Goal: Information Seeking & Learning: Learn about a topic

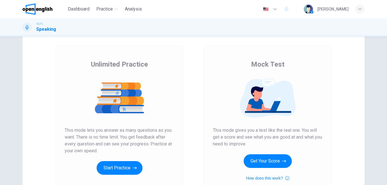
scroll to position [39, 0]
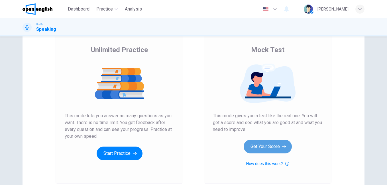
click at [281, 149] on button "Get Your Score" at bounding box center [268, 147] width 48 height 14
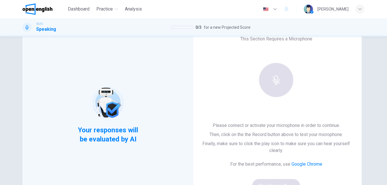
scroll to position [25, 0]
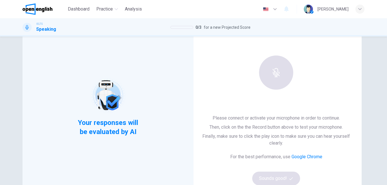
click at [283, 80] on div at bounding box center [277, 73] width 62 height 34
click at [280, 80] on div at bounding box center [277, 73] width 62 height 34
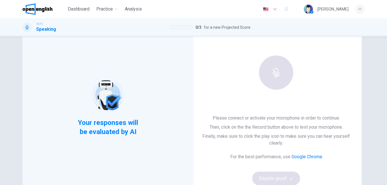
drag, startPoint x: 280, startPoint y: 80, endPoint x: 273, endPoint y: 75, distance: 8.5
click at [273, 75] on div at bounding box center [277, 73] width 62 height 34
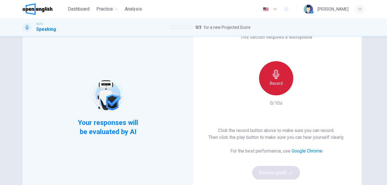
click at [271, 87] on div "Record" at bounding box center [276, 78] width 34 height 34
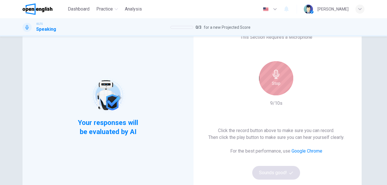
click at [271, 87] on div "Stop" at bounding box center [276, 78] width 34 height 34
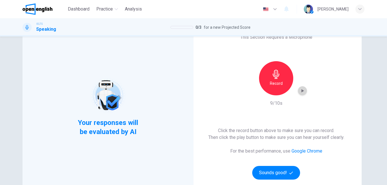
click at [300, 90] on icon "button" at bounding box center [303, 91] width 6 height 6
click at [289, 169] on button "Sounds good!" at bounding box center [276, 173] width 48 height 14
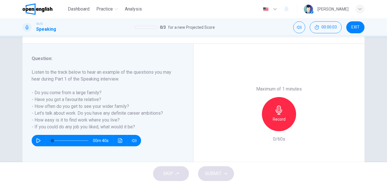
scroll to position [67, 0]
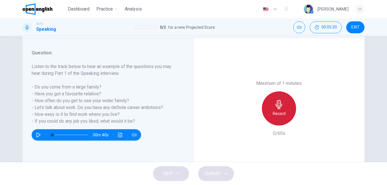
click at [276, 106] on icon "button" at bounding box center [279, 104] width 7 height 9
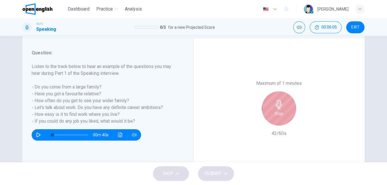
click at [276, 106] on icon "button" at bounding box center [279, 104] width 7 height 9
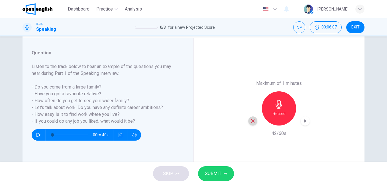
click at [252, 120] on icon "button" at bounding box center [252, 121] width 5 height 5
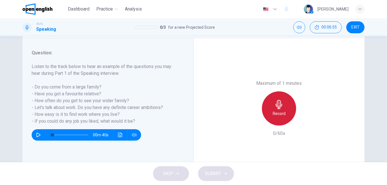
click at [275, 106] on icon "button" at bounding box center [279, 104] width 9 height 9
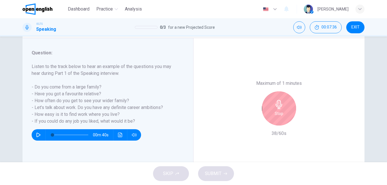
click at [275, 108] on icon "button" at bounding box center [279, 104] width 9 height 9
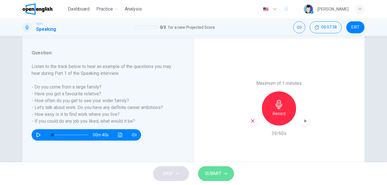
click at [217, 177] on span "SUBMIT" at bounding box center [213, 174] width 17 height 8
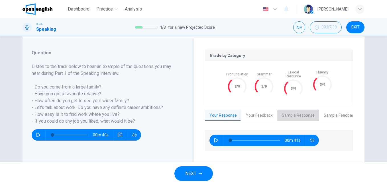
click at [295, 112] on button "Sample Response" at bounding box center [299, 116] width 42 height 12
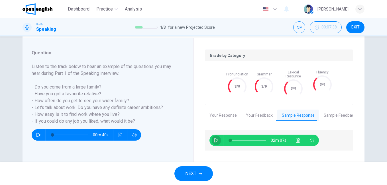
click at [212, 136] on button "button" at bounding box center [216, 140] width 9 height 11
type input "*"
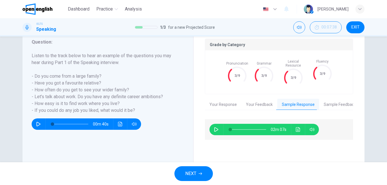
scroll to position [95, 0]
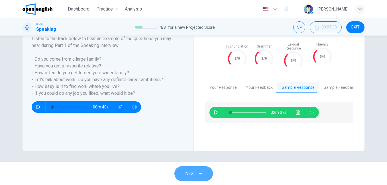
click at [204, 175] on button "NEXT" at bounding box center [194, 174] width 39 height 15
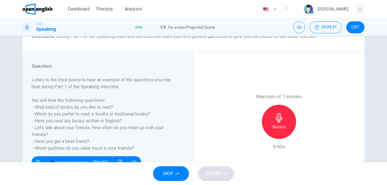
scroll to position [57, 0]
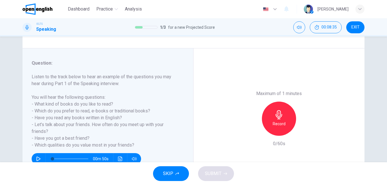
drag, startPoint x: 383, startPoint y: 95, endPoint x: 385, endPoint y: 101, distance: 6.0
click at [385, 101] on div "Question 2 Question Type : Part 1 - Introduction and Interview Directions : Dur…" at bounding box center [193, 100] width 387 height 126
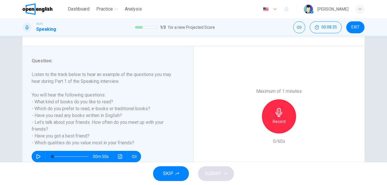
scroll to position [61, 0]
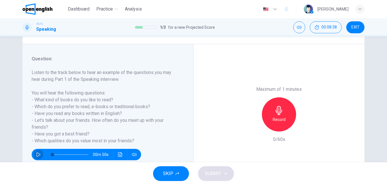
click at [37, 155] on icon "button" at bounding box center [38, 155] width 5 height 5
type input "*"
click at [244, 98] on div "Maximum of 1 minutes Record 0/60s" at bounding box center [279, 114] width 171 height 141
click at [256, 101] on div "Record" at bounding box center [279, 115] width 62 height 34
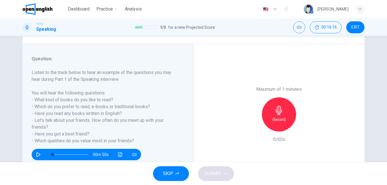
click at [256, 100] on div "Record" at bounding box center [279, 115] width 62 height 34
click at [257, 99] on div "Record" at bounding box center [279, 115] width 62 height 34
click at [281, 115] on div "Record" at bounding box center [279, 115] width 34 height 34
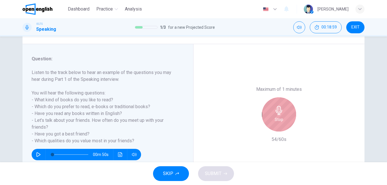
click at [281, 115] on div "Stop" at bounding box center [279, 115] width 34 height 34
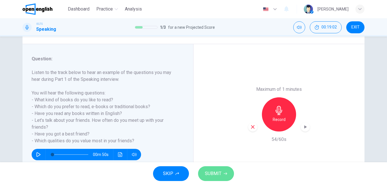
click at [214, 176] on span "SUBMIT" at bounding box center [213, 174] width 17 height 8
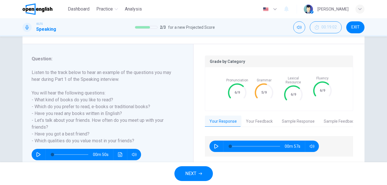
click at [270, 96] on icon at bounding box center [264, 93] width 24 height 24
click at [268, 89] on icon at bounding box center [264, 93] width 24 height 24
click at [293, 116] on button "Sample Response" at bounding box center [299, 122] width 42 height 12
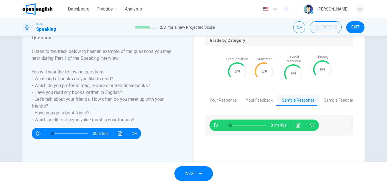
scroll to position [93, 0]
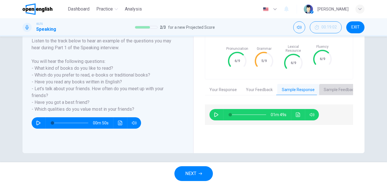
click at [336, 84] on button "Sample Feedback" at bounding box center [339, 90] width 41 height 12
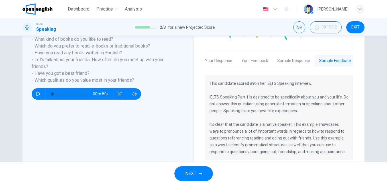
scroll to position [139, 0]
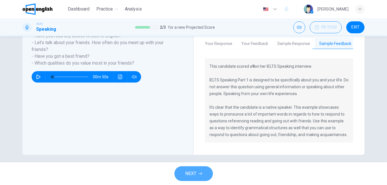
click at [203, 169] on button "NEXT" at bounding box center [194, 174] width 39 height 15
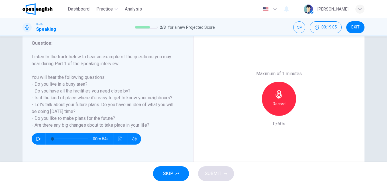
scroll to position [73, 0]
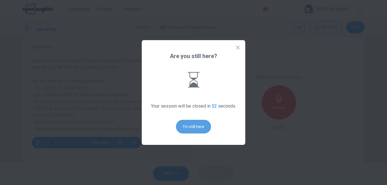
click at [203, 127] on button "I'm still here" at bounding box center [193, 127] width 35 height 14
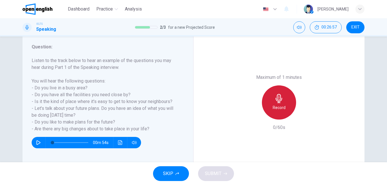
click at [270, 104] on div "Record" at bounding box center [279, 103] width 34 height 34
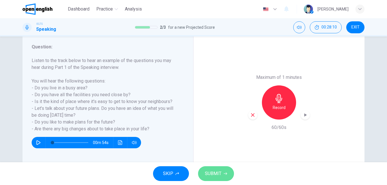
click at [216, 172] on span "SUBMIT" at bounding box center [213, 174] width 17 height 8
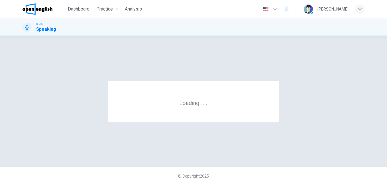
scroll to position [0, 0]
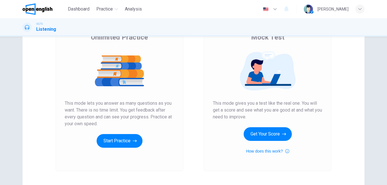
scroll to position [57, 0]
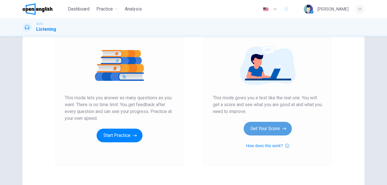
click at [280, 127] on button "Get Your Score" at bounding box center [268, 129] width 48 height 14
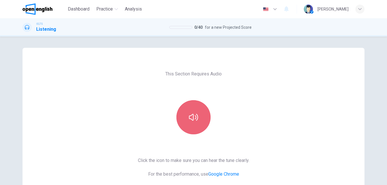
click at [199, 121] on button "button" at bounding box center [194, 117] width 34 height 34
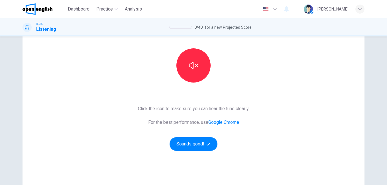
scroll to position [52, 0]
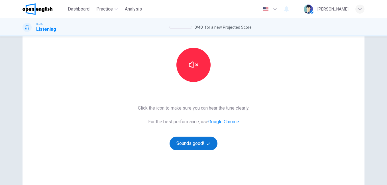
click at [186, 143] on button "Sounds good!" at bounding box center [194, 144] width 48 height 14
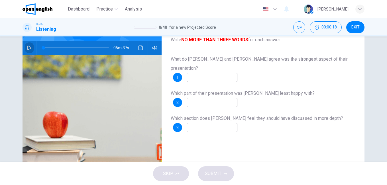
click at [27, 50] on button "button" at bounding box center [29, 48] width 9 height 14
click at [194, 73] on input at bounding box center [212, 77] width 51 height 9
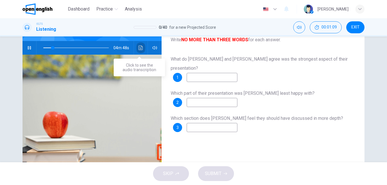
click at [144, 47] on button "Click to see the audio transcription" at bounding box center [140, 48] width 9 height 14
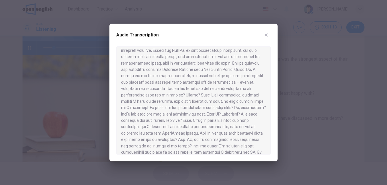
scroll to position [23, 0]
drag, startPoint x: 226, startPoint y: 95, endPoint x: 179, endPoint y: 109, distance: 49.4
click at [179, 109] on div at bounding box center [193, 100] width 155 height 108
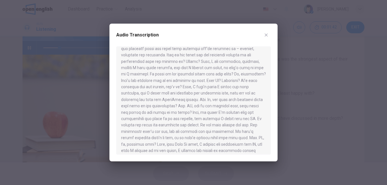
scroll to position [54, 0]
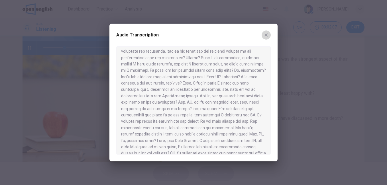
click at [268, 33] on icon "button" at bounding box center [266, 35] width 5 height 5
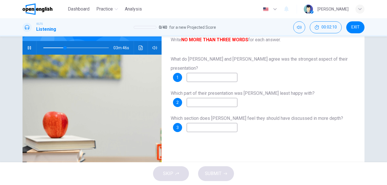
click at [223, 73] on input at bounding box center [212, 77] width 51 height 9
type input "**"
type input "*"
type input "**"
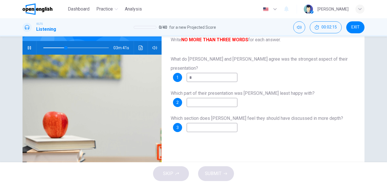
type input "**"
type input "***"
type input "**"
type input "*****"
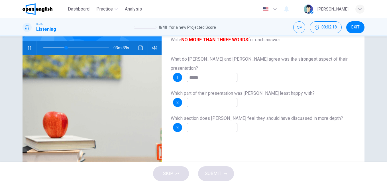
type input "**"
type input "******"
type input "**"
type input "********"
type input "**"
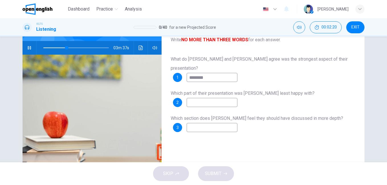
type input "*********"
type input "**"
type input "*********"
click at [207, 98] on input at bounding box center [212, 102] width 51 height 9
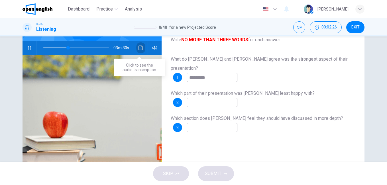
click at [139, 50] on button "Click to see the audio transcription" at bounding box center [140, 48] width 9 height 14
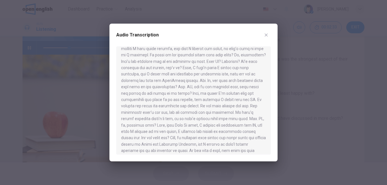
scroll to position [79, 0]
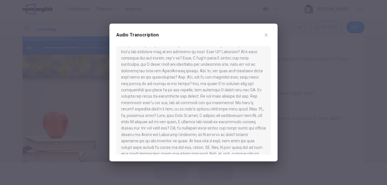
click at [267, 37] on icon "button" at bounding box center [266, 35] width 5 height 5
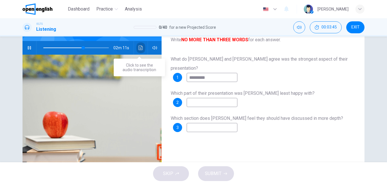
click at [136, 48] on button "Click to see the audio transcription" at bounding box center [140, 48] width 9 height 14
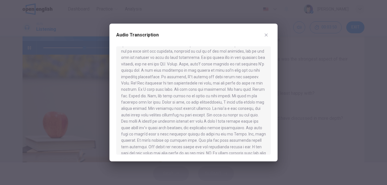
scroll to position [310, 0]
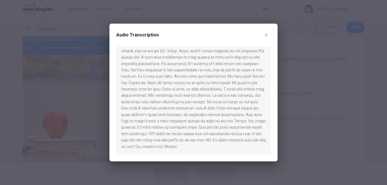
type input "**"
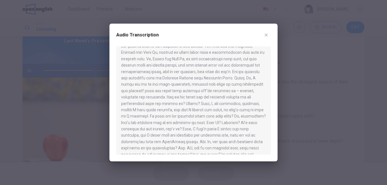
scroll to position [2, 0]
drag, startPoint x: 272, startPoint y: 75, endPoint x: 271, endPoint y: 82, distance: 7.0
click at [272, 85] on div "Audio Transcription" at bounding box center [194, 93] width 168 height 138
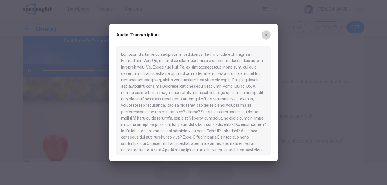
click at [267, 35] on icon "button" at bounding box center [266, 35] width 5 height 5
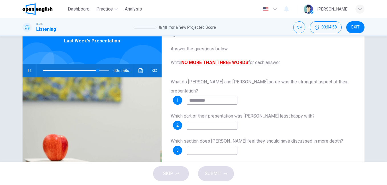
click at [228, 146] on input at bounding box center [212, 150] width 51 height 9
type input "**"
type input "*"
type input "**"
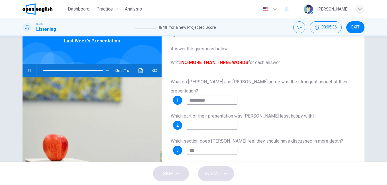
type input "****"
type input "**"
type input "*******"
type input "**"
type input "*******"
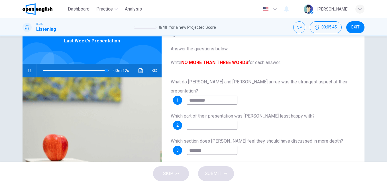
click at [124, 110] on img at bounding box center [92, 147] width 139 height 139
type input "*"
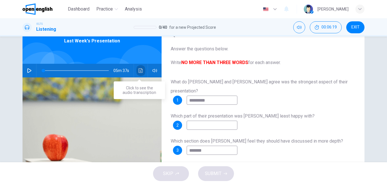
click at [142, 71] on button "Click to see the audio transcription" at bounding box center [140, 71] width 9 height 14
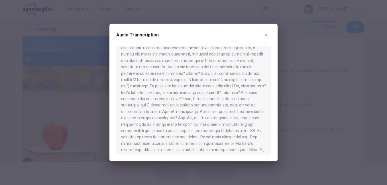
scroll to position [37, 0]
click at [271, 68] on div "Audio Transcription" at bounding box center [194, 93] width 168 height 138
click at [270, 69] on div "Audio Transcription" at bounding box center [194, 93] width 168 height 138
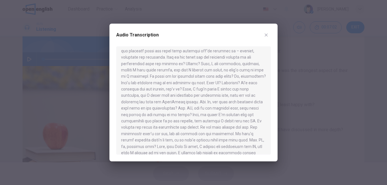
scroll to position [49, 0]
click at [265, 35] on icon "button" at bounding box center [266, 35] width 5 height 5
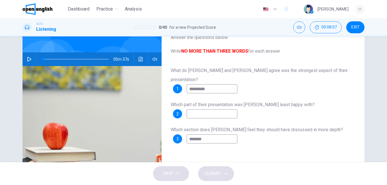
click at [215, 110] on input at bounding box center [212, 114] width 51 height 9
type input "******"
click at [219, 170] on button "SUBMIT" at bounding box center [216, 174] width 36 height 15
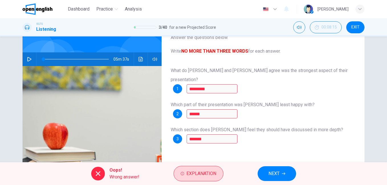
click at [208, 172] on span "Explanation" at bounding box center [202, 174] width 30 height 8
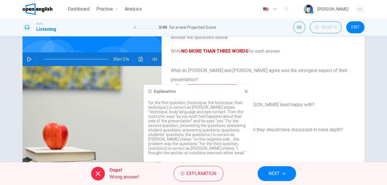
click at [248, 90] on icon at bounding box center [246, 91] width 5 height 5
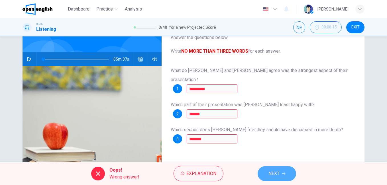
click at [277, 173] on span "NEXT" at bounding box center [274, 174] width 11 height 8
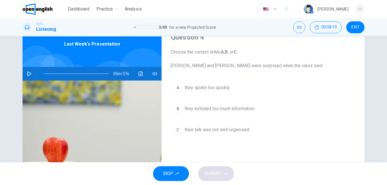
scroll to position [30, 0]
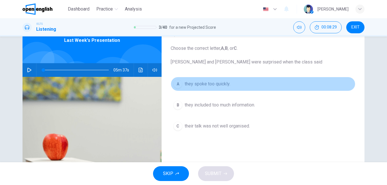
click at [177, 85] on div "A" at bounding box center [177, 84] width 9 height 9
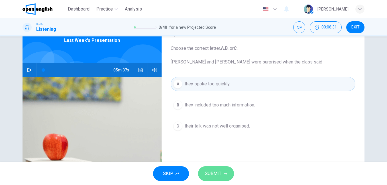
click at [222, 173] on button "SUBMIT" at bounding box center [216, 174] width 36 height 15
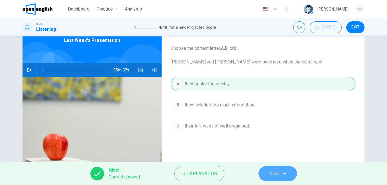
click at [271, 175] on span "NEXT" at bounding box center [275, 174] width 11 height 8
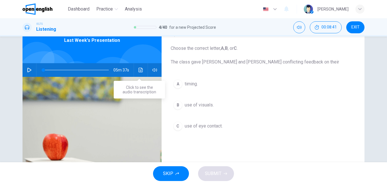
click at [141, 76] on button "Click to see the audio transcription" at bounding box center [140, 70] width 9 height 14
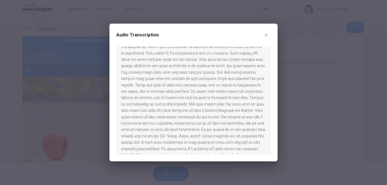
scroll to position [227, 0]
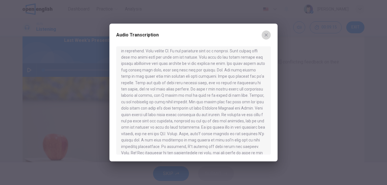
click at [269, 36] on button "button" at bounding box center [266, 35] width 9 height 9
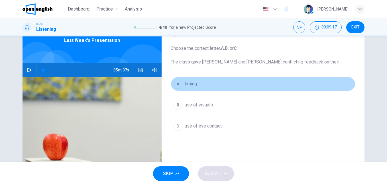
click at [175, 87] on div "A" at bounding box center [177, 84] width 9 height 9
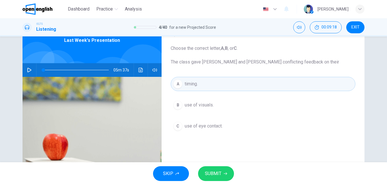
click at [205, 174] on span "SUBMIT" at bounding box center [213, 174] width 17 height 8
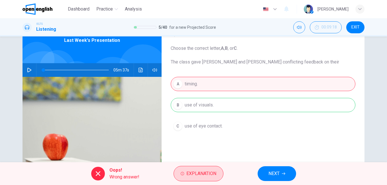
click at [212, 173] on span "Explanation" at bounding box center [202, 174] width 30 height 8
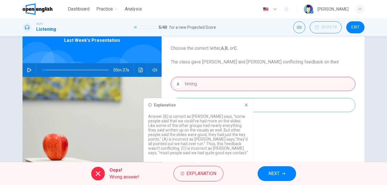
click at [245, 105] on icon at bounding box center [246, 105] width 5 height 5
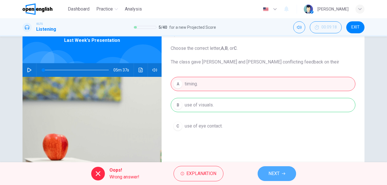
click at [276, 171] on span "NEXT" at bounding box center [274, 174] width 11 height 8
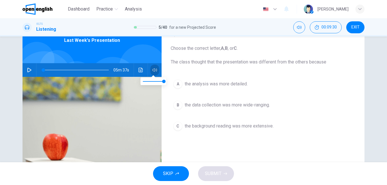
click at [151, 69] on button "button" at bounding box center [154, 70] width 9 height 14
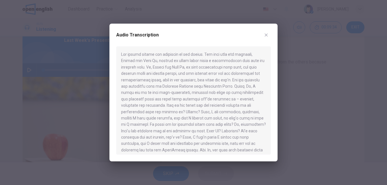
drag, startPoint x: 231, startPoint y: 52, endPoint x: 267, endPoint y: 36, distance: 39.3
click at [267, 36] on div "Audio Transcription" at bounding box center [194, 93] width 168 height 138
click at [267, 36] on icon "button" at bounding box center [266, 35] width 3 height 3
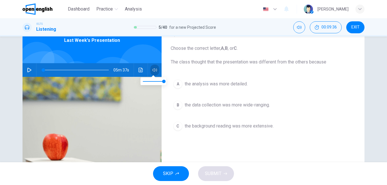
click at [155, 65] on button "button" at bounding box center [154, 70] width 9 height 14
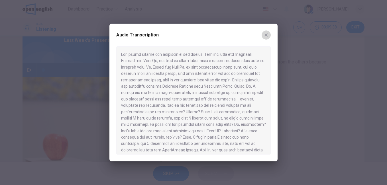
click at [266, 32] on button "button" at bounding box center [266, 35] width 9 height 9
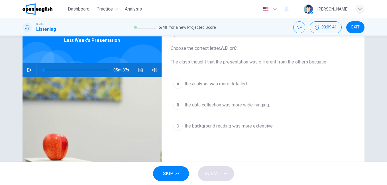
click at [27, 69] on icon "button" at bounding box center [29, 70] width 5 height 5
click at [177, 128] on div "C" at bounding box center [177, 126] width 9 height 9
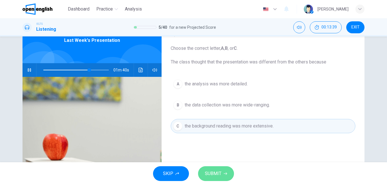
click at [215, 175] on span "SUBMIT" at bounding box center [213, 174] width 17 height 8
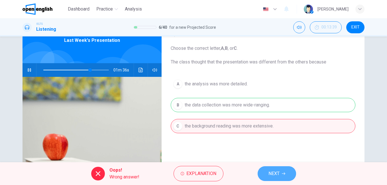
click at [274, 171] on span "NEXT" at bounding box center [274, 174] width 11 height 8
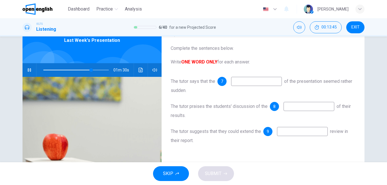
click at [282, 83] on input at bounding box center [256, 81] width 51 height 9
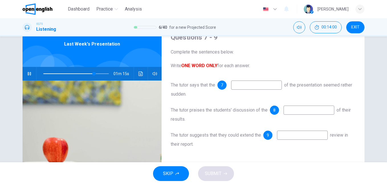
scroll to position [22, 0]
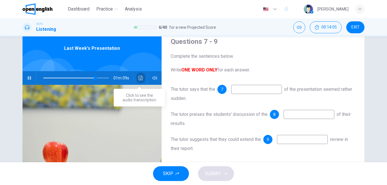
click at [139, 75] on button "Click to see the audio transcription" at bounding box center [140, 78] width 9 height 14
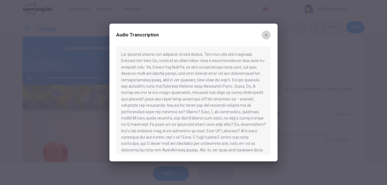
click at [266, 36] on icon "button" at bounding box center [266, 35] width 3 height 3
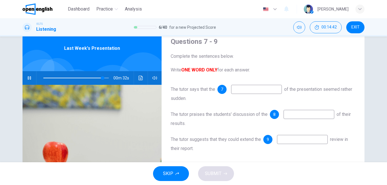
click at [264, 88] on input at bounding box center [256, 89] width 51 height 9
click at [95, 76] on span at bounding box center [76, 78] width 66 height 8
click at [238, 90] on input at bounding box center [256, 89] width 51 height 9
click at [90, 77] on span at bounding box center [76, 78] width 66 height 8
click at [173, 173] on span "SKIP" at bounding box center [168, 174] width 10 height 8
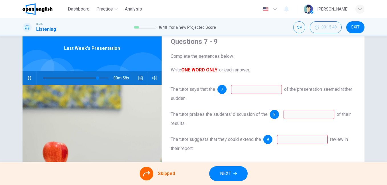
type input "**"
click at [228, 175] on span "NEXT" at bounding box center [225, 174] width 11 height 8
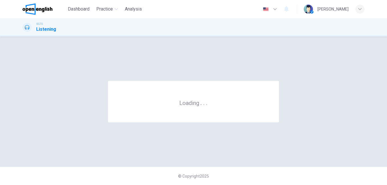
scroll to position [0, 0]
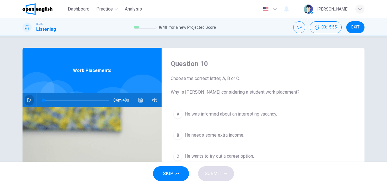
click at [27, 98] on button "button" at bounding box center [29, 101] width 9 height 14
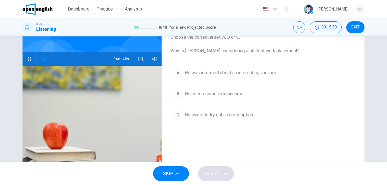
scroll to position [42, 0]
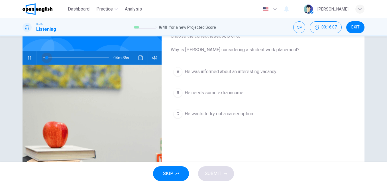
click at [45, 56] on span at bounding box center [46, 57] width 3 height 3
drag, startPoint x: 45, startPoint y: 56, endPoint x: 34, endPoint y: 57, distance: 10.9
click at [34, 57] on div "04m 43s" at bounding box center [92, 58] width 139 height 14
click at [142, 59] on button "Click to see the audio transcription" at bounding box center [140, 58] width 9 height 14
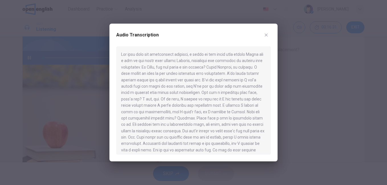
click at [264, 36] on button "button" at bounding box center [266, 35] width 9 height 9
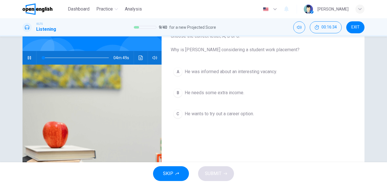
click at [27, 59] on icon "button" at bounding box center [29, 58] width 5 height 5
click at [179, 111] on div "C" at bounding box center [177, 114] width 9 height 9
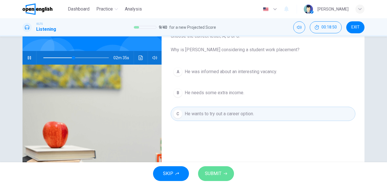
click at [221, 171] on span "SUBMIT" at bounding box center [213, 174] width 17 height 8
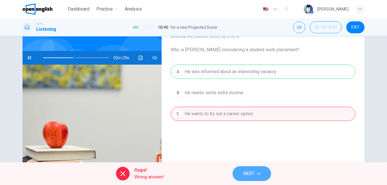
click at [246, 175] on span "NEXT" at bounding box center [249, 174] width 11 height 8
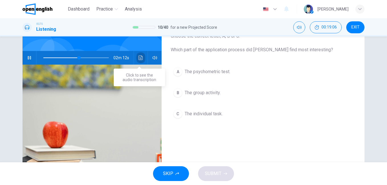
click at [139, 60] on icon "Click to see the audio transcription" at bounding box center [141, 58] width 4 height 5
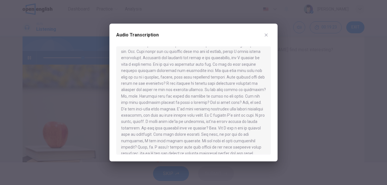
scroll to position [93, 0]
click at [265, 36] on icon "button" at bounding box center [266, 35] width 5 height 5
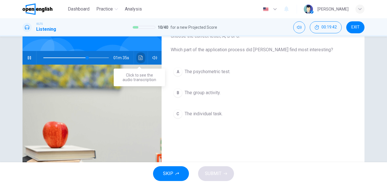
click at [142, 55] on button "Click to see the audio transcription" at bounding box center [140, 58] width 9 height 14
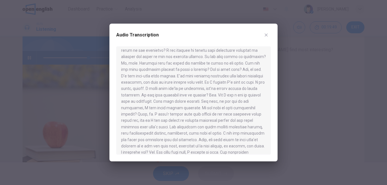
scroll to position [114, 0]
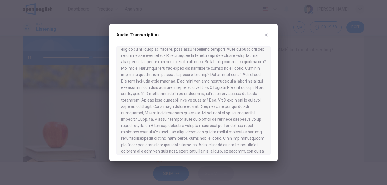
drag, startPoint x: 271, startPoint y: 106, endPoint x: 270, endPoint y: 99, distance: 6.7
click at [271, 100] on div "Audio Transcription" at bounding box center [194, 93] width 168 height 138
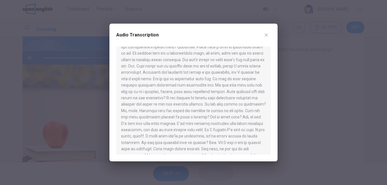
scroll to position [69, 0]
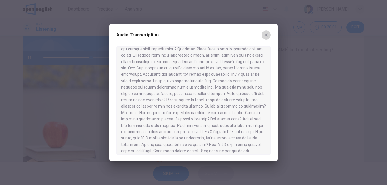
click at [266, 35] on icon "button" at bounding box center [266, 35] width 3 height 3
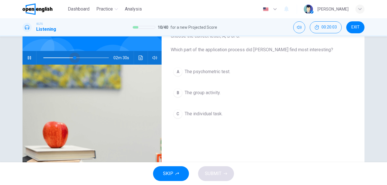
click at [73, 55] on span at bounding box center [76, 58] width 66 height 8
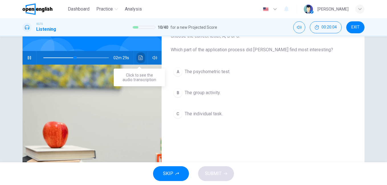
click at [136, 60] on button "Click to see the audio transcription" at bounding box center [140, 58] width 9 height 14
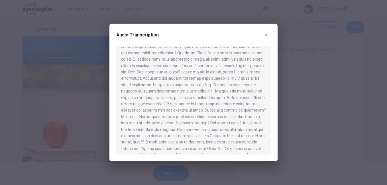
scroll to position [64, 0]
type input "**"
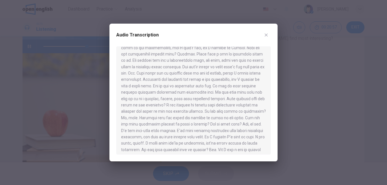
drag, startPoint x: 271, startPoint y: 81, endPoint x: 272, endPoint y: 84, distance: 2.9
click at [272, 84] on div "Audio Transcription" at bounding box center [194, 93] width 168 height 138
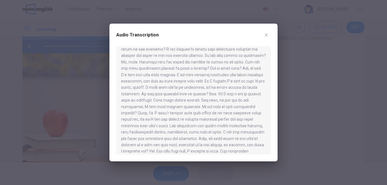
scroll to position [128, 0]
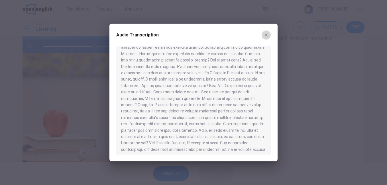
click at [264, 37] on icon "button" at bounding box center [266, 35] width 5 height 5
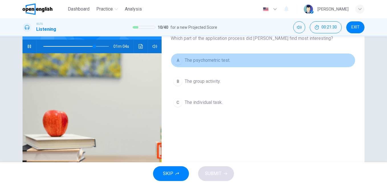
click at [179, 59] on div "A" at bounding box center [177, 60] width 9 height 9
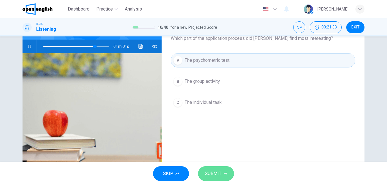
click at [223, 175] on button "SUBMIT" at bounding box center [216, 174] width 36 height 15
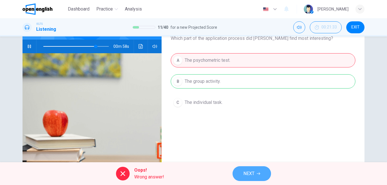
click at [243, 176] on button "NEXT" at bounding box center [252, 174] width 39 height 15
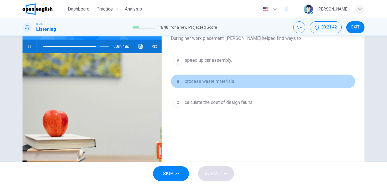
click at [194, 80] on span "process waste materials." at bounding box center [210, 81] width 50 height 7
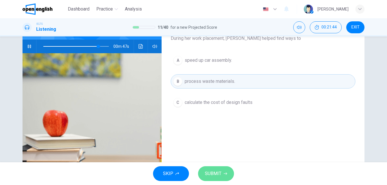
click at [207, 172] on span "SUBMIT" at bounding box center [213, 174] width 17 height 8
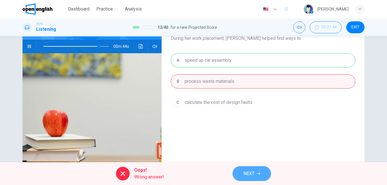
click at [240, 175] on button "NEXT" at bounding box center [252, 174] width 39 height 15
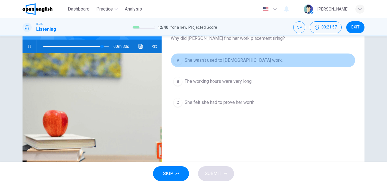
click at [238, 66] on button "A She wasn’t used to full-time work." at bounding box center [263, 60] width 185 height 14
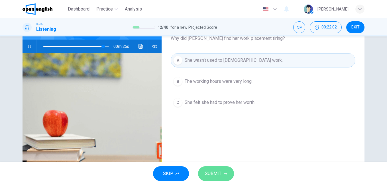
click at [213, 172] on span "SUBMIT" at bounding box center [213, 174] width 17 height 8
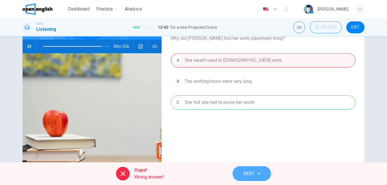
click at [257, 173] on icon "button" at bounding box center [258, 173] width 3 height 3
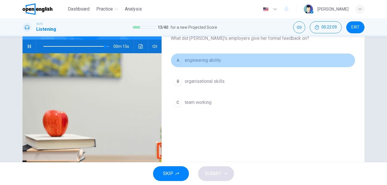
click at [224, 64] on button "A engineering ability" at bounding box center [263, 60] width 185 height 14
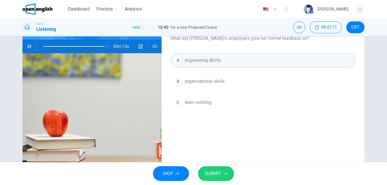
click at [226, 175] on icon "button" at bounding box center [225, 173] width 3 height 3
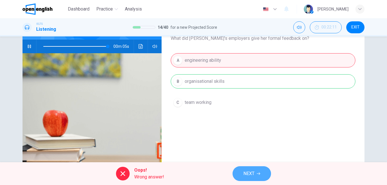
click at [258, 169] on button "NEXT" at bounding box center [252, 174] width 39 height 15
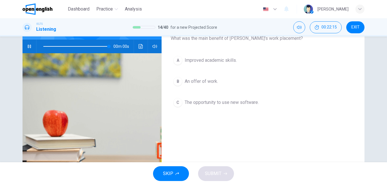
type input "*"
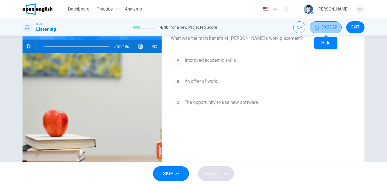
click at [329, 29] on span "00:22:22" at bounding box center [329, 27] width 15 height 5
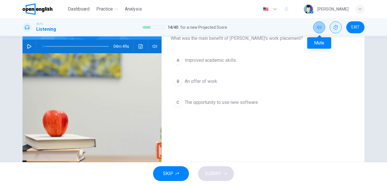
click at [321, 32] on button "Mute" at bounding box center [319, 27] width 12 height 12
click at [321, 32] on button "Unmute" at bounding box center [319, 27] width 12 height 12
click at [353, 28] on span "EXIT" at bounding box center [356, 27] width 8 height 5
